Goal: Download file/media

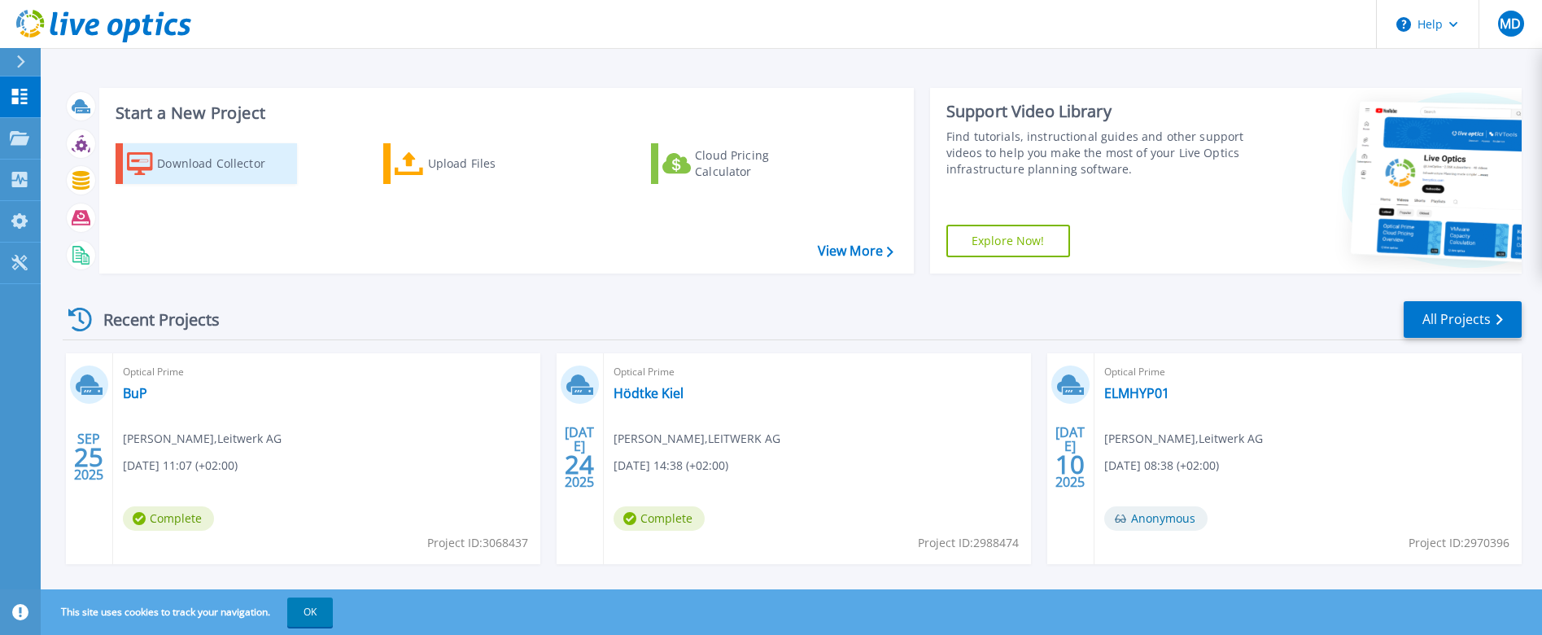
click at [203, 174] on div "Download Collector" at bounding box center [222, 163] width 130 height 33
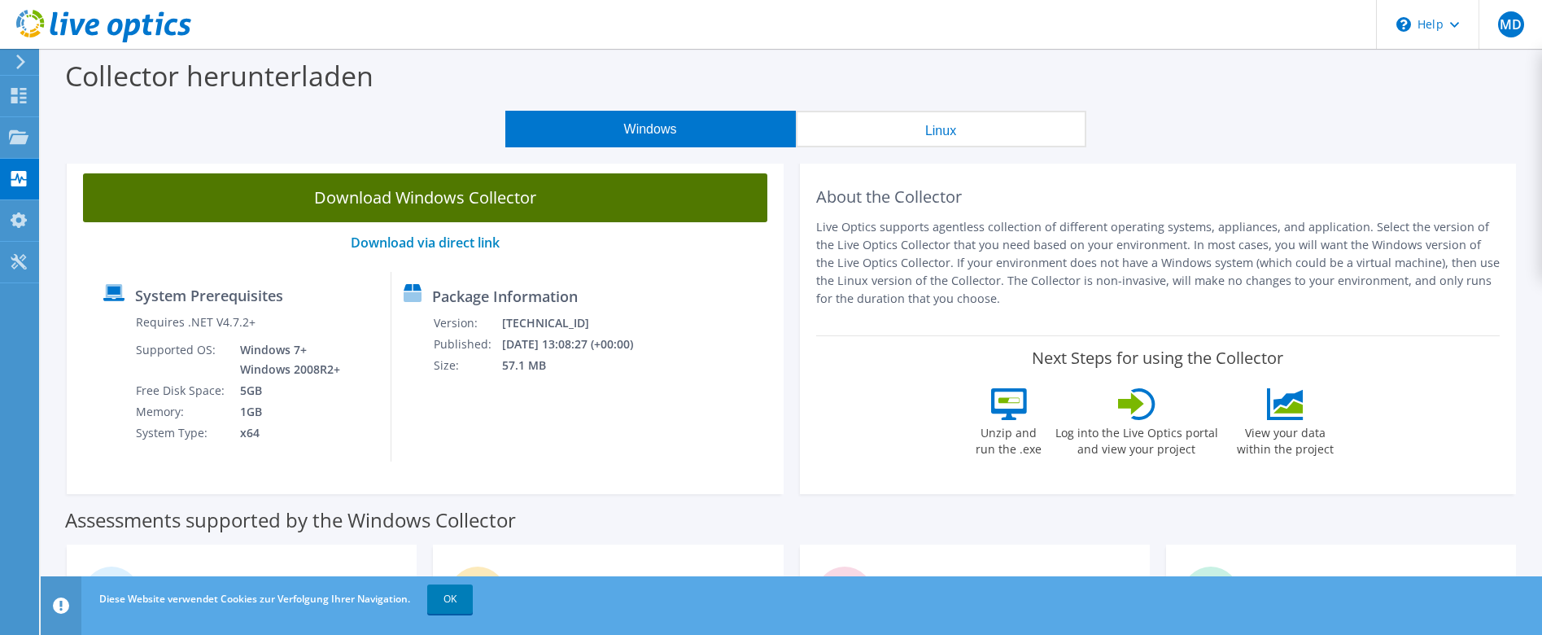
click at [398, 207] on link "Download Windows Collector" at bounding box center [425, 197] width 684 height 49
